Goal: Transaction & Acquisition: Purchase product/service

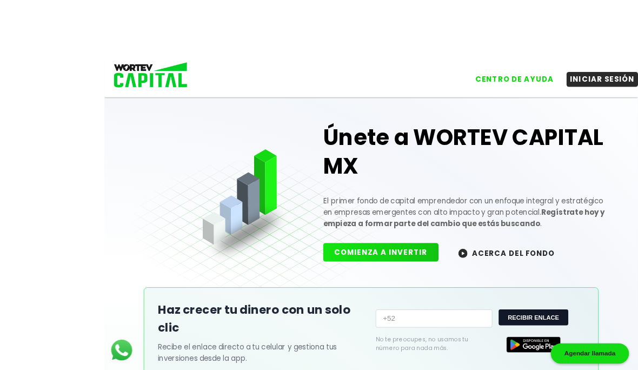
scroll to position [10, 0]
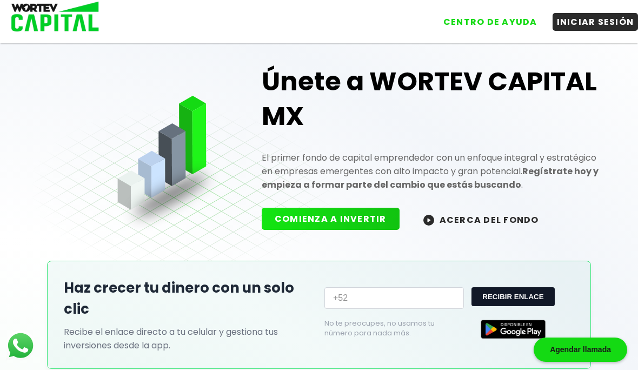
click at [604, 22] on button "INICIAR SESIÓN" at bounding box center [595, 22] width 86 height 18
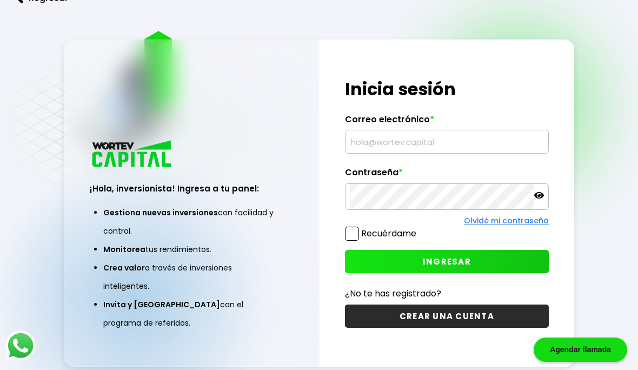
click at [429, 153] on input "text" at bounding box center [447, 141] width 194 height 23
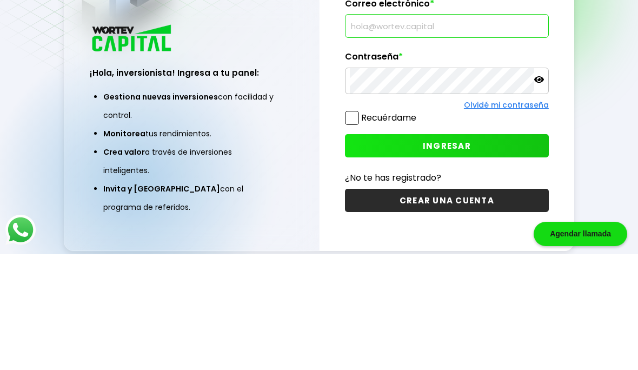
scroll to position [80, 0]
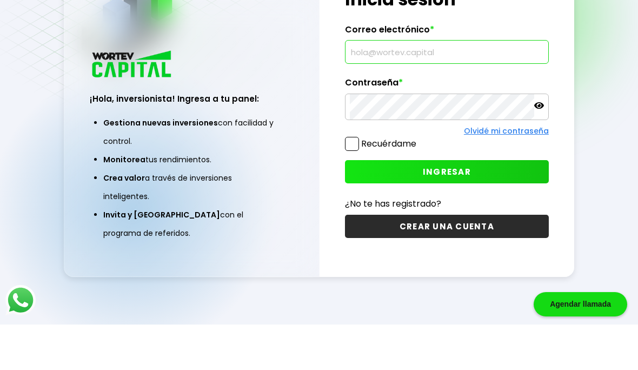
type input "[EMAIL_ADDRESS][DOMAIN_NAME]"
click at [458, 211] on span "INGRESAR" at bounding box center [447, 216] width 48 height 11
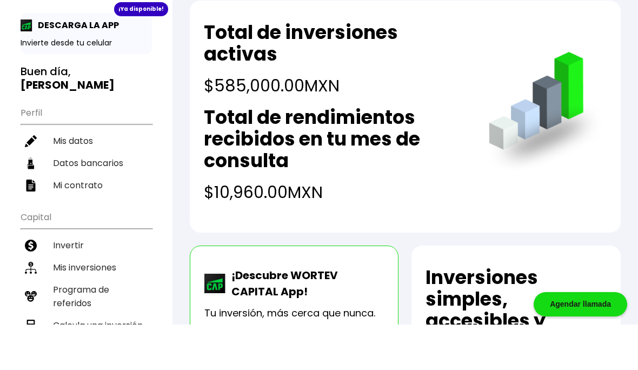
scroll to position [18, 0]
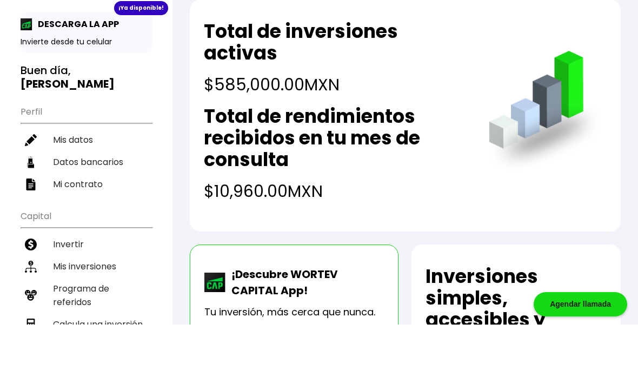
click at [94, 301] on li "Mis inversiones" at bounding box center [86, 312] width 131 height 22
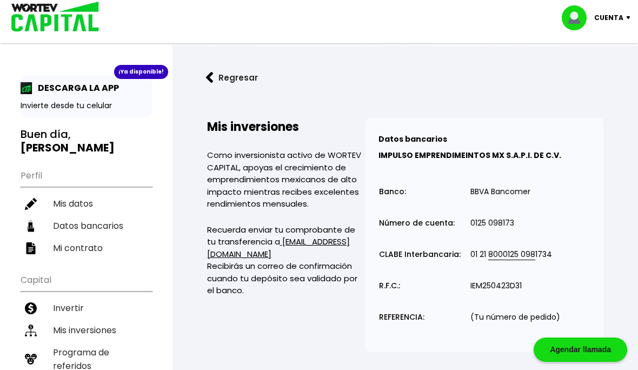
click at [222, 77] on button "Regresar" at bounding box center [232, 77] width 84 height 29
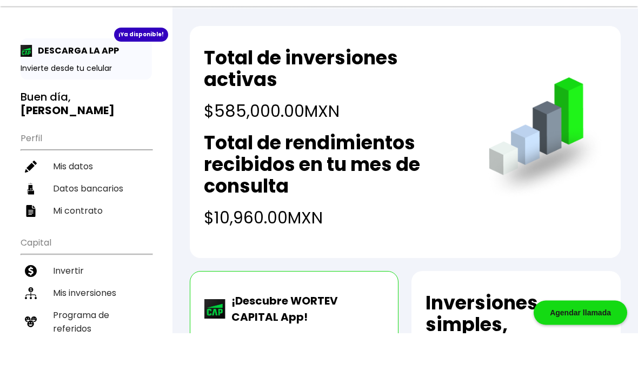
click at [76, 297] on li "Invertir" at bounding box center [86, 308] width 131 height 22
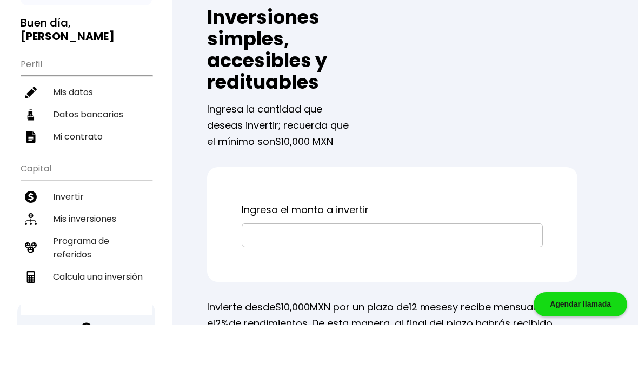
scroll to position [82, 0]
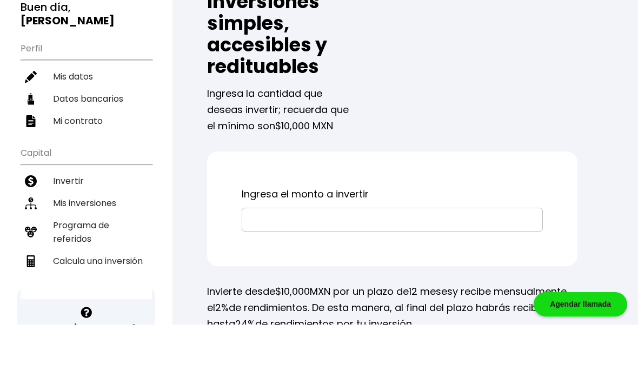
click at [350, 253] on input "text" at bounding box center [391, 264] width 291 height 23
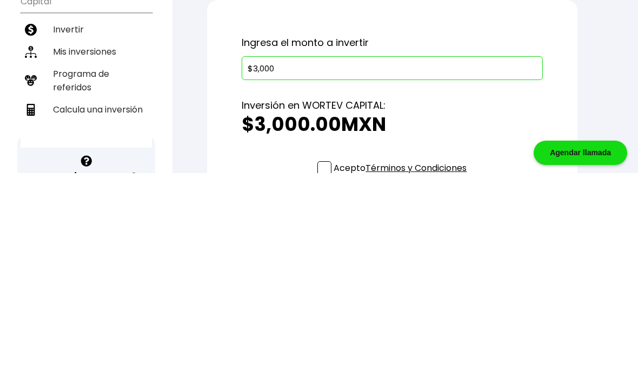
type input "$30,000"
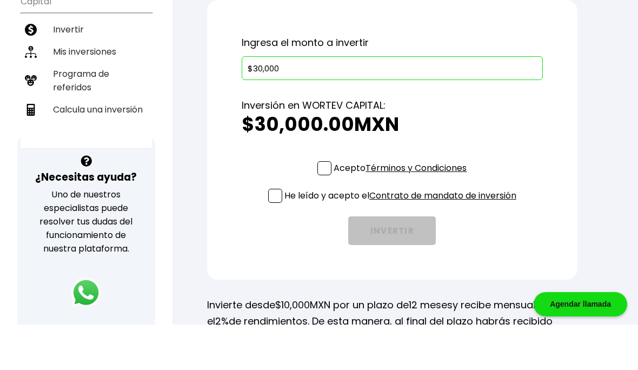
click at [322, 206] on span at bounding box center [324, 213] width 14 height 14
click at [402, 222] on input "Acepto Términos y Condiciones" at bounding box center [402, 222] width 0 height 0
click at [272, 234] on span at bounding box center [275, 241] width 14 height 14
click at [402, 249] on input "He leído y acepto el Contrato de mandato de inversión" at bounding box center [402, 249] width 0 height 0
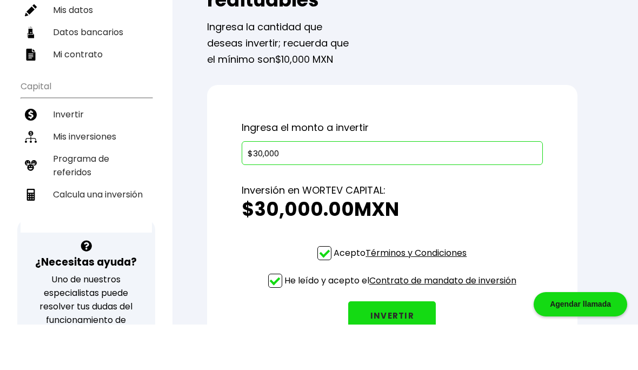
scroll to position [150, 0]
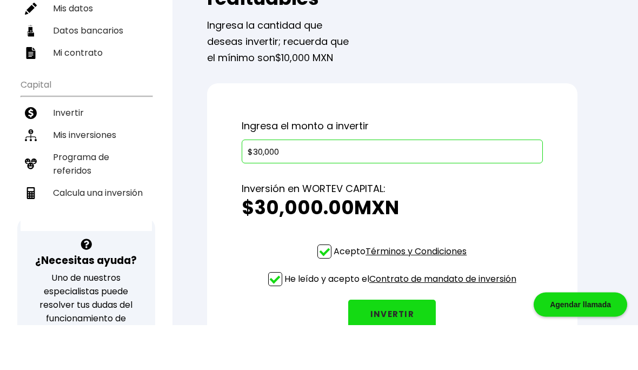
click at [403, 345] on button "INVERTIR" at bounding box center [392, 359] width 88 height 29
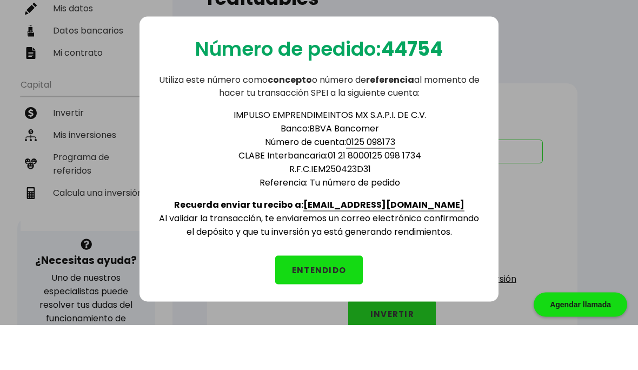
click at [328, 301] on button "ENTENDIDO" at bounding box center [319, 315] width 88 height 29
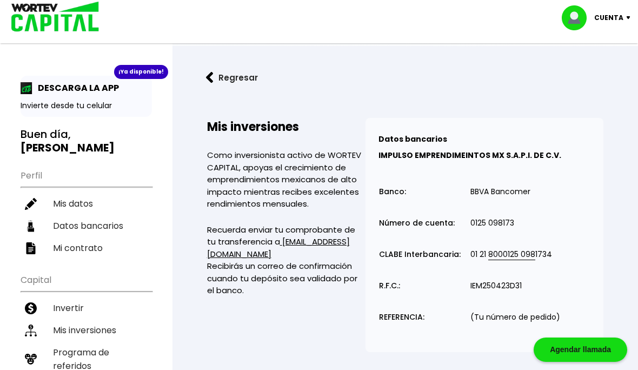
click at [615, 18] on p "Cuenta" at bounding box center [608, 18] width 29 height 16
click at [599, 76] on li "Cerrar sesión" at bounding box center [597, 72] width 86 height 22
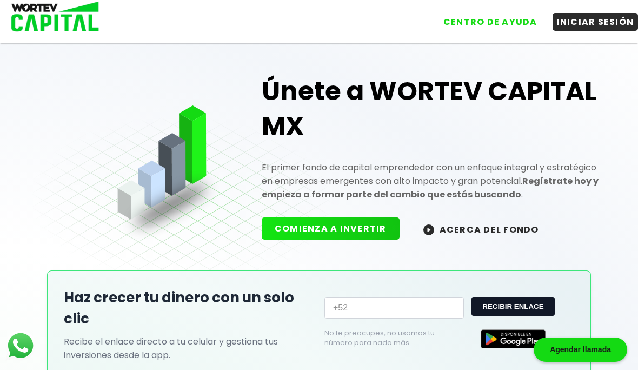
click at [598, 20] on button "INICIAR SESIÓN" at bounding box center [595, 22] width 86 height 18
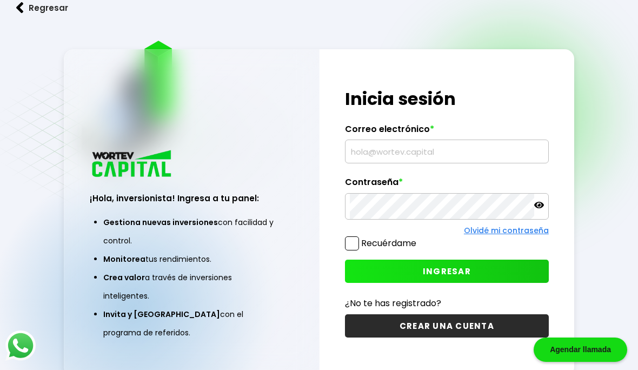
click at [438, 163] on input "text" at bounding box center [447, 151] width 194 height 23
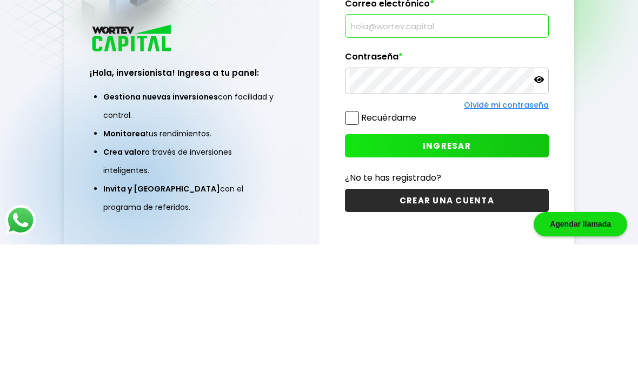
scroll to position [80, 0]
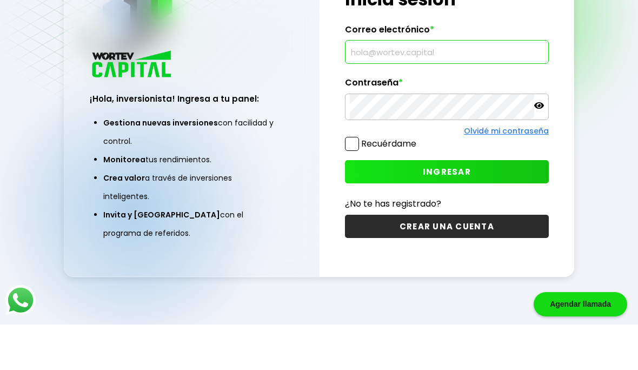
type input "[EMAIL_ADDRESS][DOMAIN_NAME]"
click at [449, 211] on span "INGRESAR" at bounding box center [447, 216] width 48 height 11
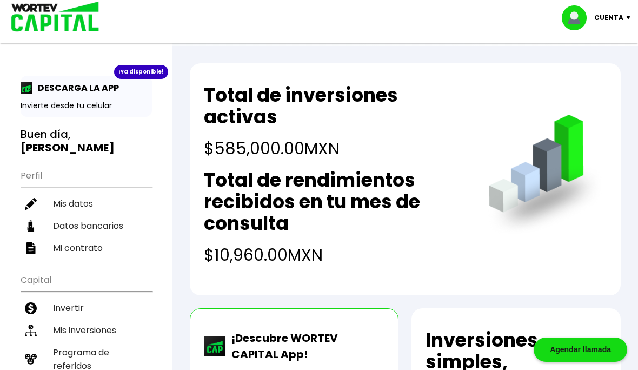
click at [76, 297] on li "Invertir" at bounding box center [86, 308] width 131 height 22
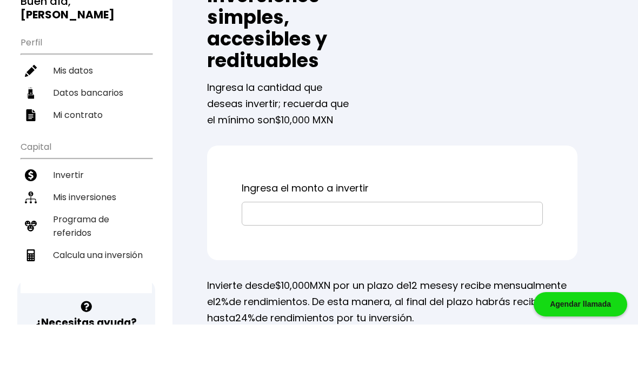
scroll to position [94, 0]
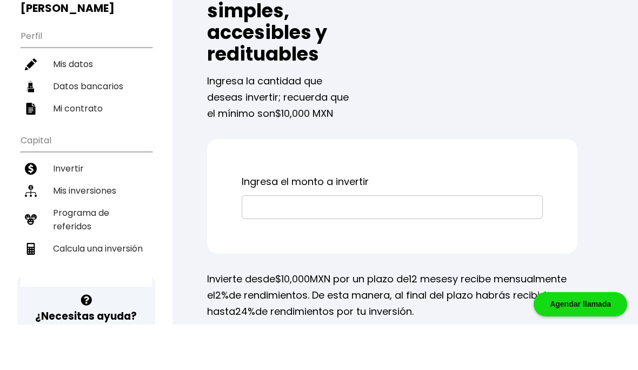
click at [375, 241] on input "text" at bounding box center [391, 252] width 291 height 23
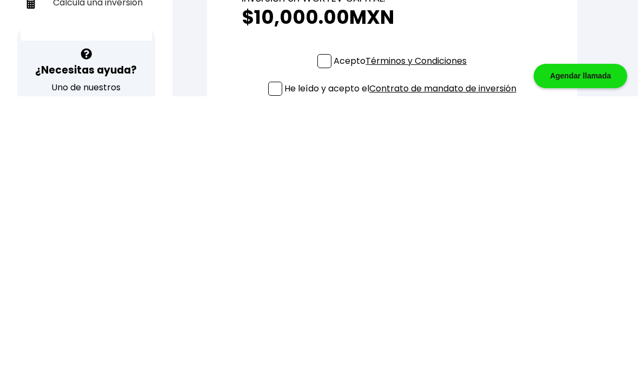
scroll to position [112, 0]
type input "$10,000.0"
click at [326, 327] on span at bounding box center [324, 334] width 14 height 14
click at [402, 342] on input "Acepto Términos y Condiciones" at bounding box center [402, 342] width 0 height 0
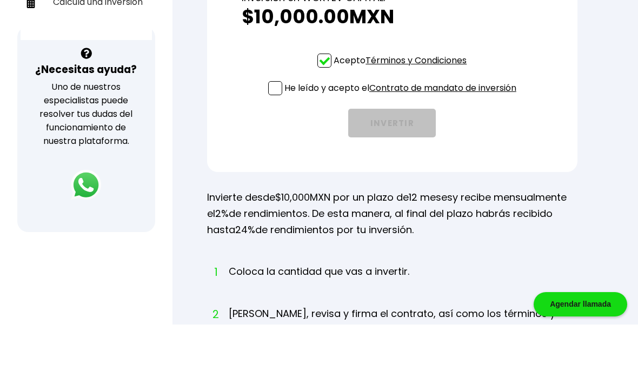
click at [278, 126] on span at bounding box center [275, 133] width 14 height 14
click at [402, 142] on input "He leído y acepto el Contrato de mandato de inversión" at bounding box center [402, 142] width 0 height 0
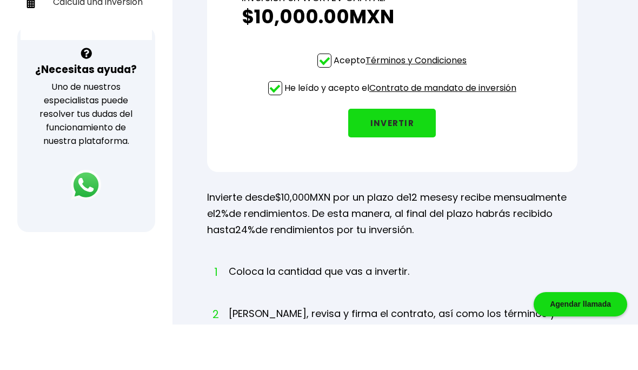
click at [398, 154] on button "INVERTIR" at bounding box center [392, 168] width 88 height 29
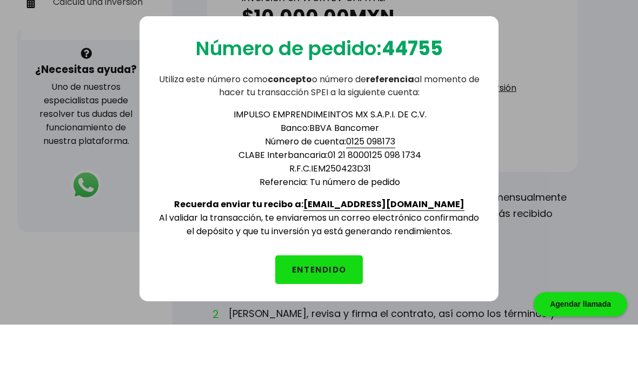
click at [321, 301] on button "ENTENDIDO" at bounding box center [319, 315] width 88 height 29
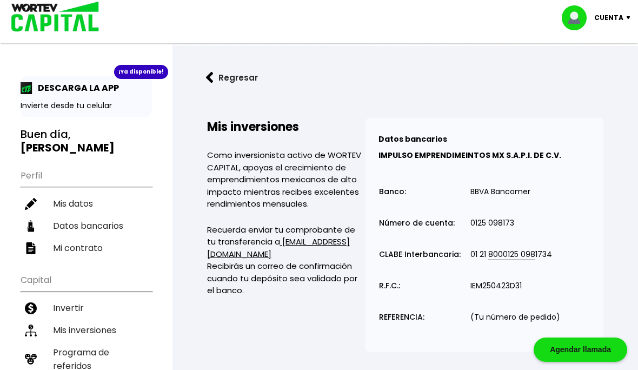
click at [611, 19] on p "Cuenta" at bounding box center [608, 18] width 29 height 16
click at [602, 74] on li "Cerrar sesión" at bounding box center [597, 72] width 86 height 22
